Goal: Transaction & Acquisition: Purchase product/service

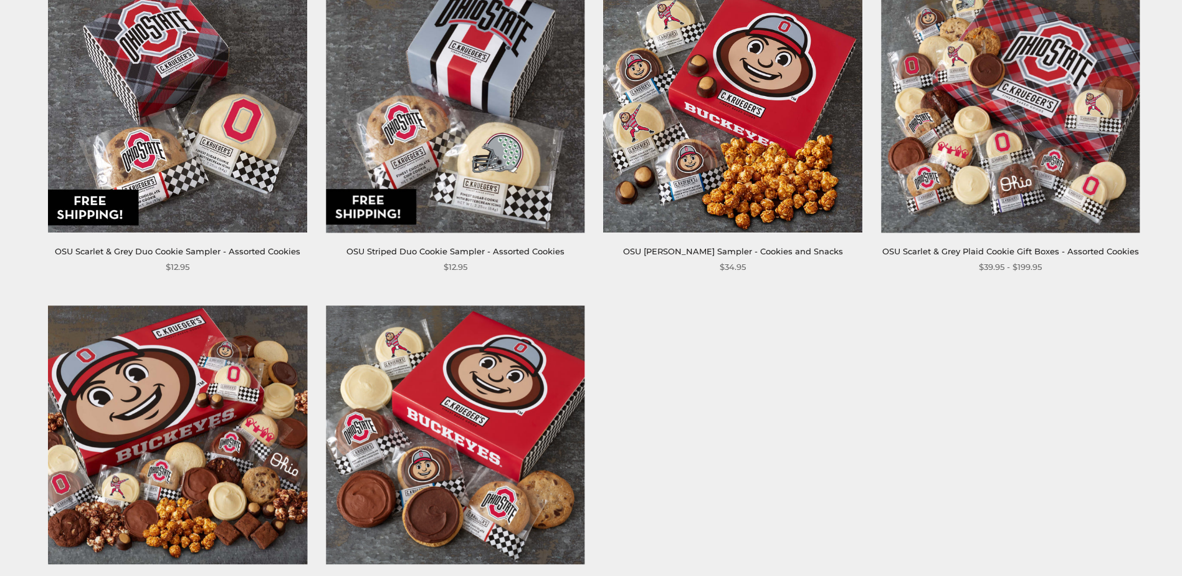
scroll to position [810, 0]
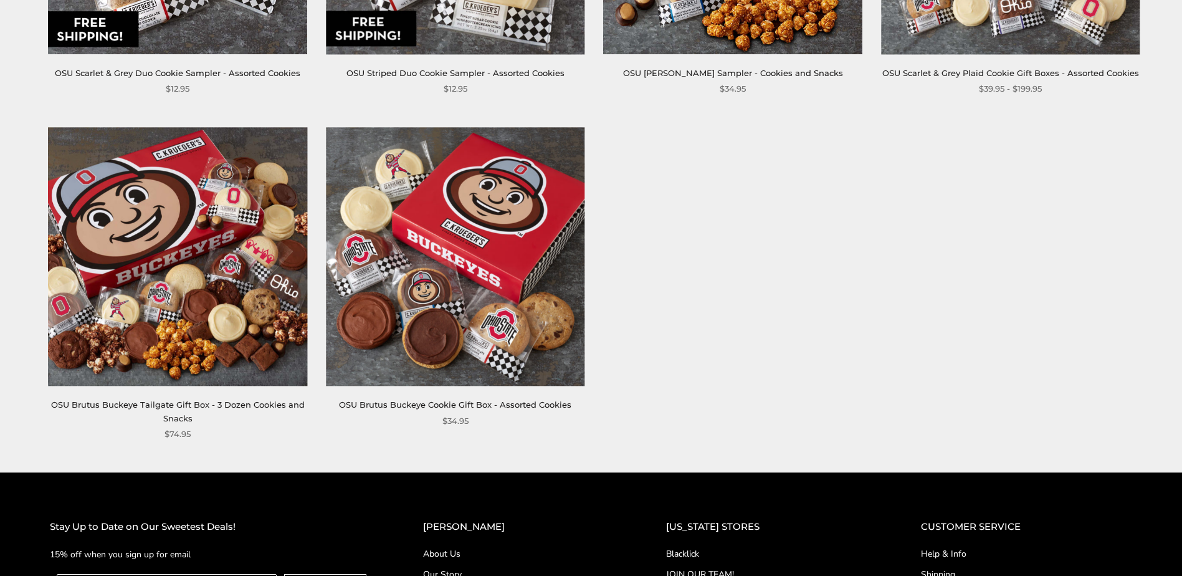
click at [192, 295] on img at bounding box center [177, 256] width 259 height 259
